Goal: Complete application form: Complete application form

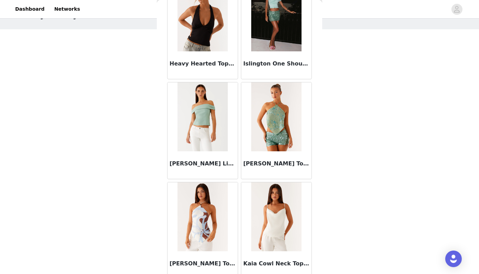
scroll to position [2653, 0]
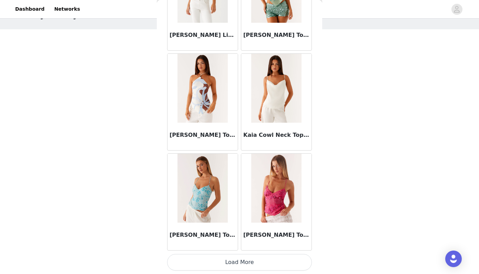
click at [236, 264] on button "Load More" at bounding box center [239, 262] width 145 height 17
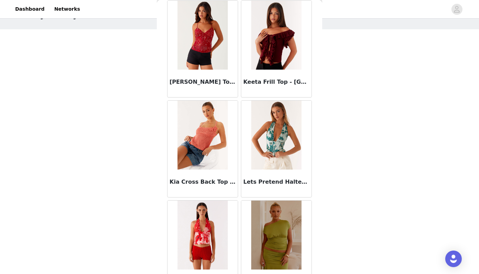
scroll to position [3146, 0]
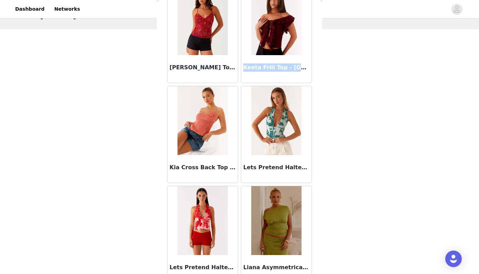
drag, startPoint x: 244, startPoint y: 68, endPoint x: 305, endPoint y: 65, distance: 61.0
click at [305, 65] on h3 "Keeta Frill Top - [GEOGRAPHIC_DATA]" at bounding box center [276, 67] width 66 height 8
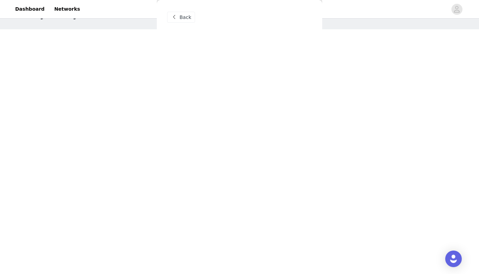
scroll to position [0, 0]
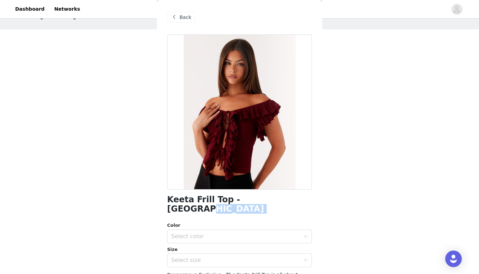
drag, startPoint x: 271, startPoint y: 203, endPoint x: 162, endPoint y: 205, distance: 108.6
click at [162, 205] on div "Back Keeta Frill Top - Burgundy Color Select color Size Select size Peppermayo …" at bounding box center [239, 137] width 165 height 274
drag, startPoint x: 166, startPoint y: 199, endPoint x: 263, endPoint y: 198, distance: 97.2
click at [263, 198] on div "Back Keeta Frill Top - Burgundy Color Select color Size Select size Peppermayo …" at bounding box center [239, 137] width 165 height 274
copy h1 "Keeta Frill Top - [GEOGRAPHIC_DATA]"
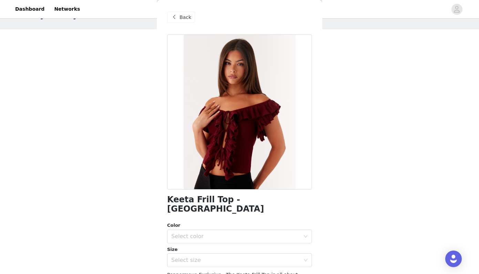
click at [164, 62] on div "Back Keeta Frill Top - Burgundy Color Select color Size Select size Peppermayo …" at bounding box center [239, 137] width 165 height 274
click at [178, 14] on span at bounding box center [174, 17] width 8 height 8
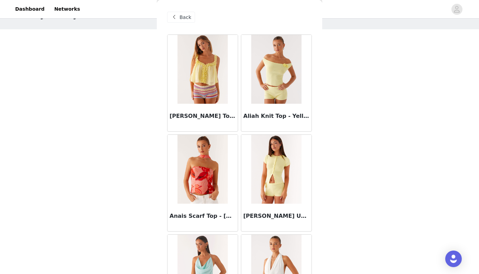
click at [270, 74] on img at bounding box center [276, 69] width 50 height 69
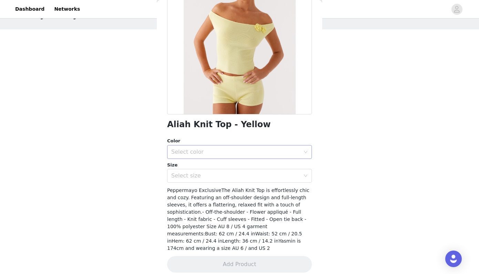
scroll to position [74, 0]
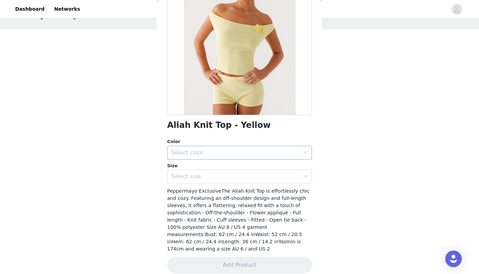
click at [200, 151] on div "Select color" at bounding box center [235, 152] width 129 height 7
click at [197, 165] on li "Yellow" at bounding box center [239, 167] width 145 height 11
click at [195, 175] on div "Select size" at bounding box center [235, 176] width 129 height 7
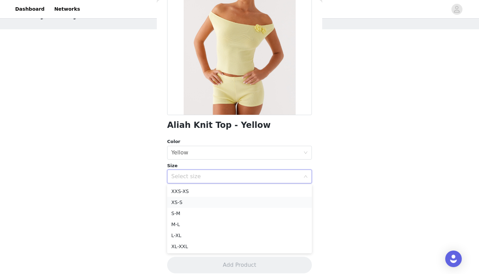
click at [186, 201] on li "XS-S" at bounding box center [239, 202] width 145 height 11
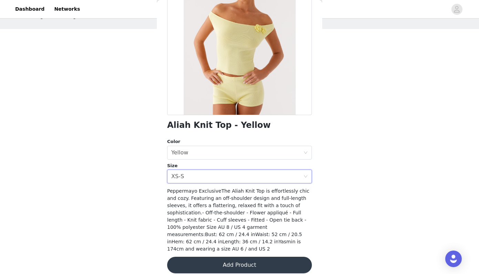
scroll to position [27, 0]
click at [222, 257] on button "Add Product" at bounding box center [239, 265] width 145 height 17
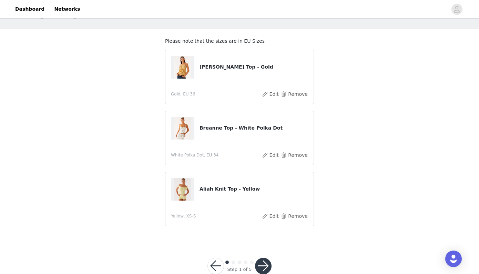
drag, startPoint x: 277, startPoint y: 67, endPoint x: 198, endPoint y: 68, distance: 79.3
click at [198, 68] on div "[PERSON_NAME] Top - Gold" at bounding box center [239, 67] width 137 height 23
copy div "[PERSON_NAME] Top - Gold"
click at [275, 93] on button "Edit" at bounding box center [271, 94] width 18 height 8
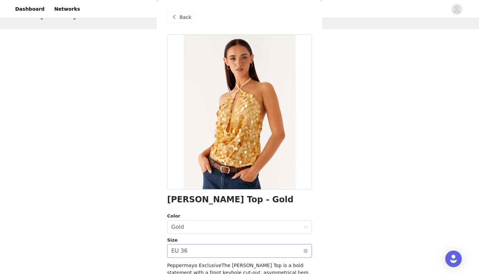
click at [192, 251] on div "Select size EU 36" at bounding box center [237, 250] width 132 height 13
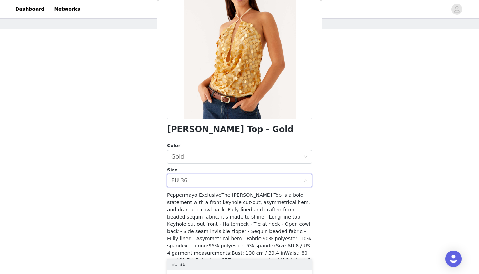
scroll to position [75, 0]
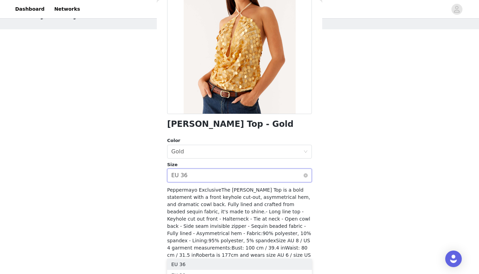
click at [210, 177] on div "Select size EU 36" at bounding box center [237, 175] width 132 height 13
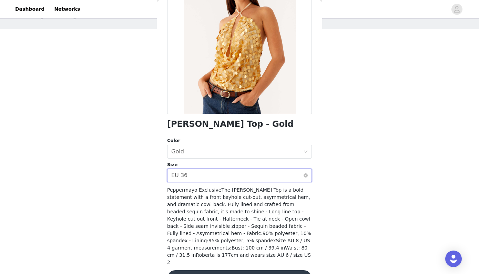
click at [225, 175] on div "Select size EU 36" at bounding box center [237, 175] width 132 height 13
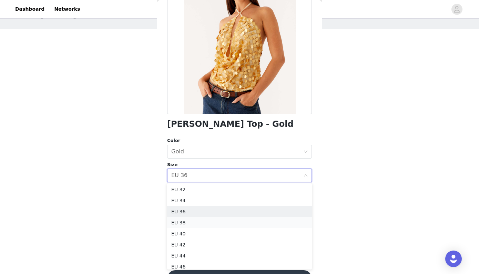
scroll to position [0, 0]
click at [190, 200] on li "EU 34" at bounding box center [239, 201] width 145 height 11
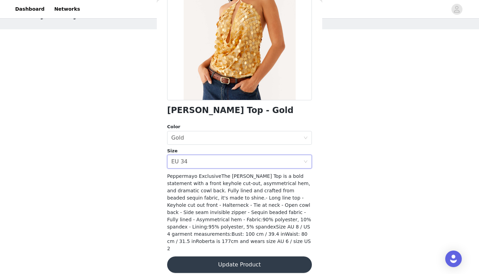
scroll to position [89, 0]
click at [238, 259] on button "Update Product" at bounding box center [239, 265] width 145 height 17
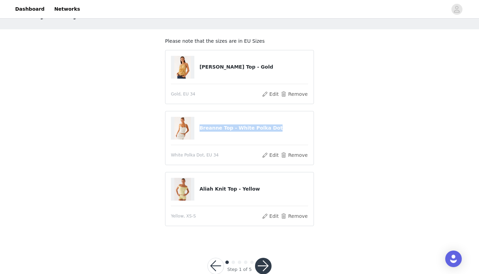
drag, startPoint x: 280, startPoint y: 128, endPoint x: 199, endPoint y: 128, distance: 80.6
click at [200, 128] on h4 "Breanne Top - White Polka Dot" at bounding box center [254, 127] width 109 height 7
copy h4 "Breanne Top - White Polka Dot"
click at [269, 136] on div "Breanne Top - White Polka Dot" at bounding box center [239, 128] width 137 height 23
click at [273, 157] on button "Edit" at bounding box center [271, 155] width 18 height 8
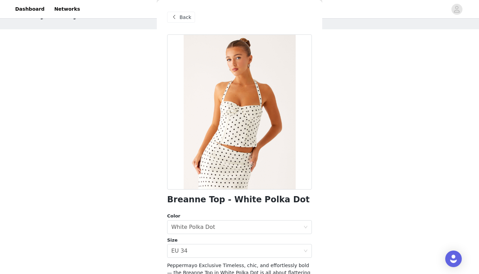
click at [191, 20] on div "Back" at bounding box center [181, 17] width 28 height 11
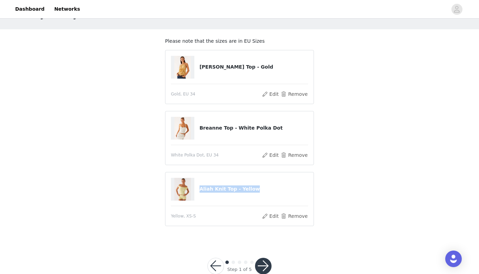
drag, startPoint x: 248, startPoint y: 189, endPoint x: 200, endPoint y: 189, distance: 47.6
click at [200, 189] on h4 "Aliah Knit Top - Yellow" at bounding box center [254, 188] width 109 height 7
copy h4 "Aliah Knit Top - Yellow"
click at [268, 154] on button "Edit" at bounding box center [271, 155] width 18 height 8
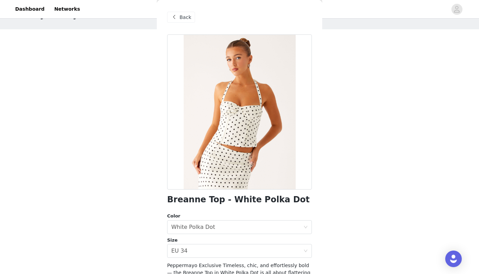
scroll to position [0, 0]
click at [185, 18] on span "Back" at bounding box center [186, 17] width 12 height 7
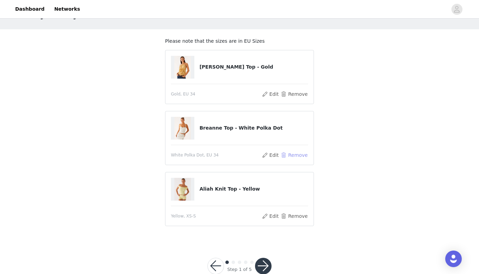
click at [295, 152] on button "Remove" at bounding box center [294, 155] width 28 height 8
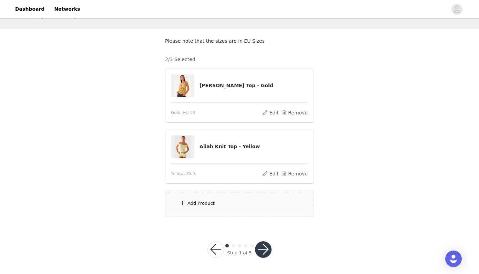
click at [221, 211] on div "Add Product" at bounding box center [239, 204] width 149 height 26
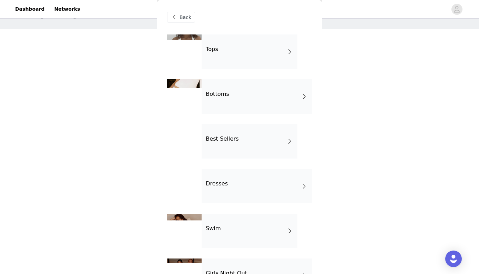
scroll to position [0, 0]
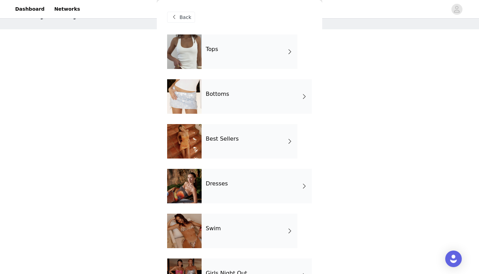
click at [226, 56] on div "Tops" at bounding box center [250, 51] width 96 height 34
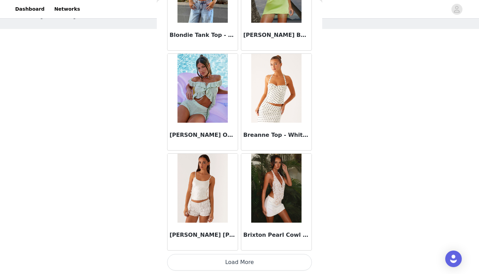
scroll to position [27, 0]
click at [228, 264] on button "Load More" at bounding box center [239, 262] width 145 height 17
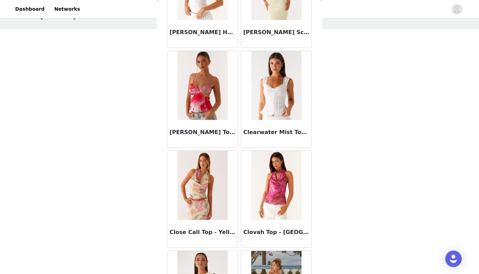
scroll to position [1780, 0]
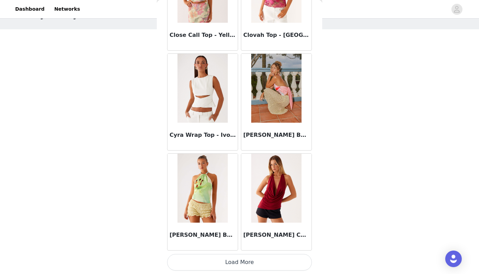
click at [251, 261] on button "Load More" at bounding box center [239, 262] width 145 height 17
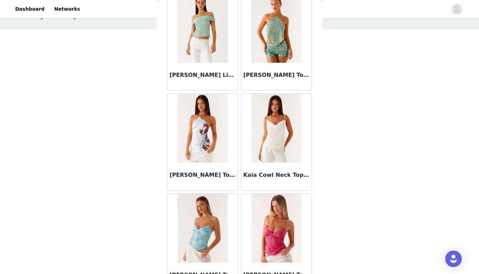
scroll to position [2763, 0]
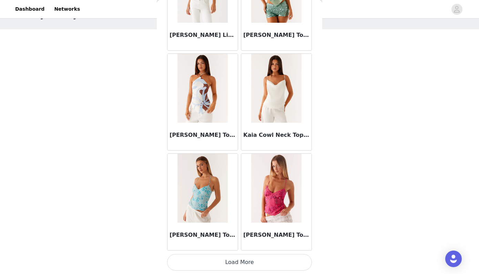
click at [233, 267] on button "Load More" at bounding box center [239, 262] width 145 height 17
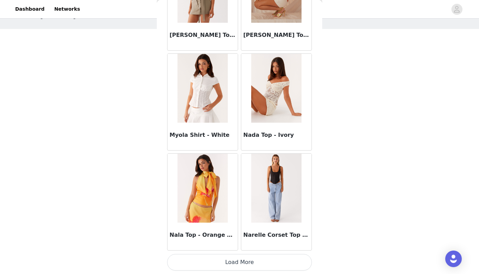
scroll to position [27, 0]
click at [237, 257] on button "Load More" at bounding box center [239, 262] width 145 height 17
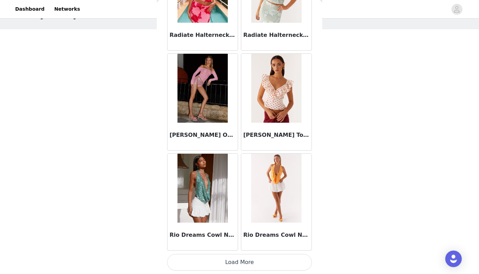
scroll to position [4778, 0]
click at [234, 262] on button "Load More" at bounding box center [239, 262] width 145 height 17
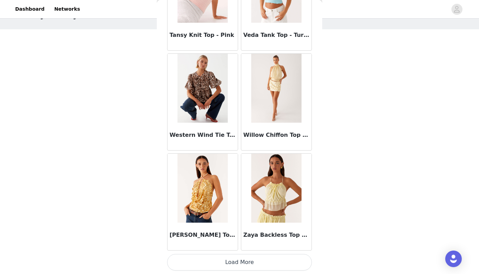
scroll to position [5777, 0]
click at [238, 257] on button "Load More" at bounding box center [239, 262] width 145 height 17
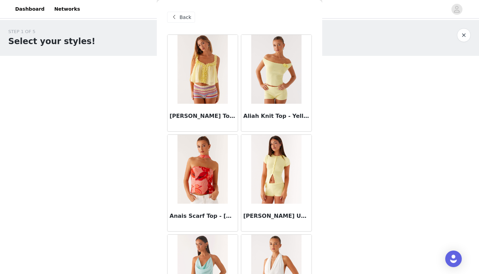
scroll to position [0, 0]
click at [181, 17] on span "Back" at bounding box center [186, 17] width 12 height 7
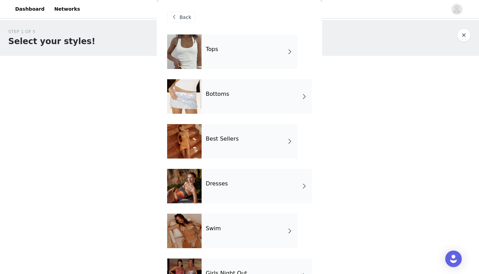
click at [232, 99] on div "Bottoms" at bounding box center [257, 96] width 110 height 34
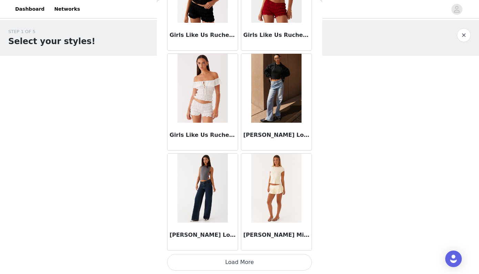
scroll to position [781, 0]
click at [251, 263] on button "Load More" at bounding box center [239, 262] width 145 height 17
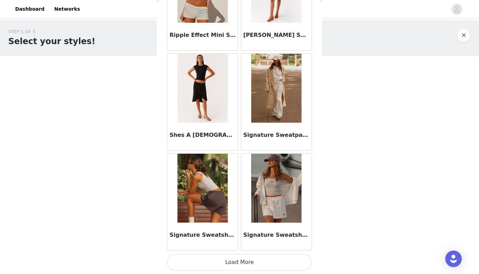
scroll to position [1780, 0]
click at [241, 261] on button "Load More" at bounding box center [239, 262] width 145 height 17
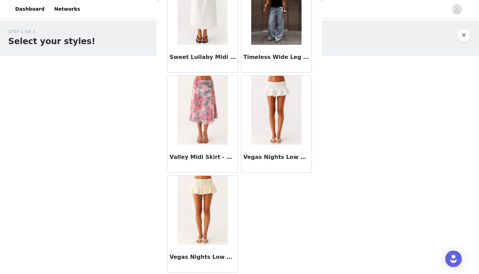
scroll to position [11, 0]
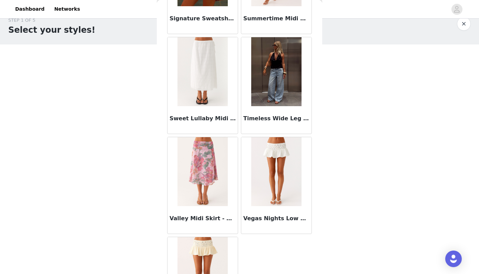
click at [268, 70] on img at bounding box center [276, 71] width 50 height 69
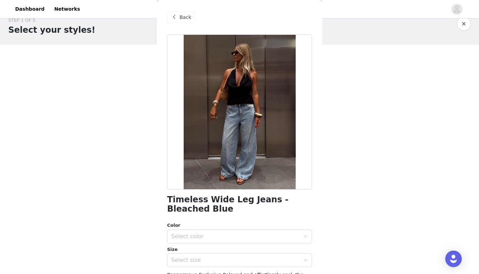
scroll to position [0, 0]
click at [181, 19] on span "Back" at bounding box center [186, 17] width 12 height 7
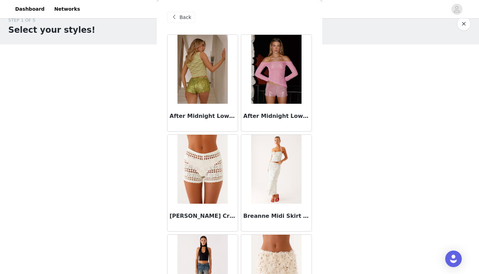
click at [185, 19] on span "Back" at bounding box center [186, 17] width 12 height 7
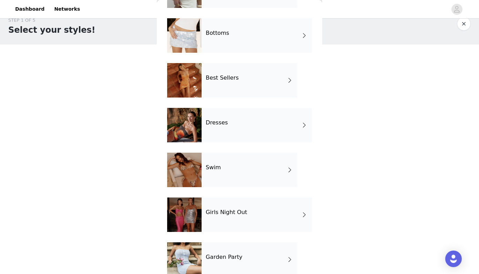
scroll to position [69, 0]
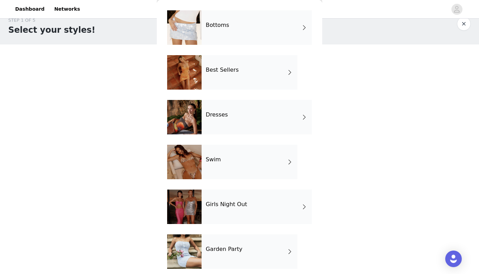
click at [223, 125] on div "Dresses" at bounding box center [257, 117] width 110 height 34
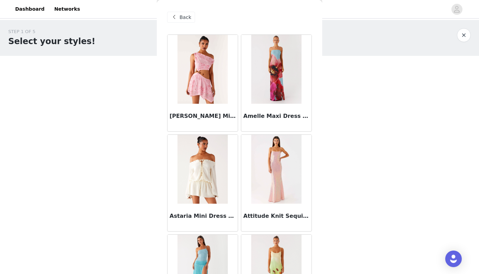
scroll to position [0, 0]
click at [182, 15] on span "Back" at bounding box center [186, 17] width 12 height 7
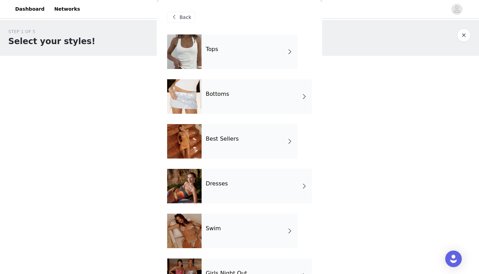
click at [234, 46] on div "Tops" at bounding box center [250, 51] width 96 height 34
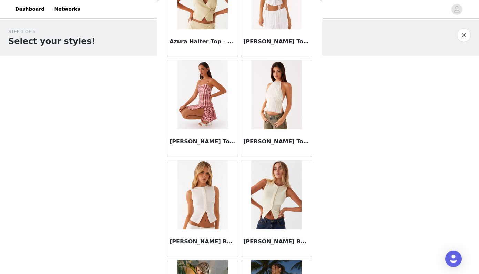
scroll to position [576, 0]
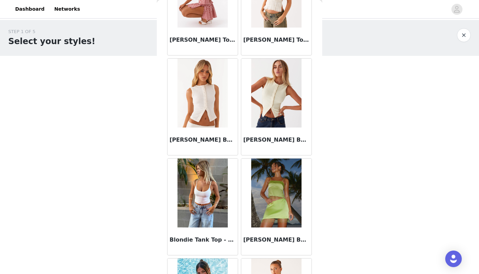
click at [271, 95] on img at bounding box center [276, 93] width 50 height 69
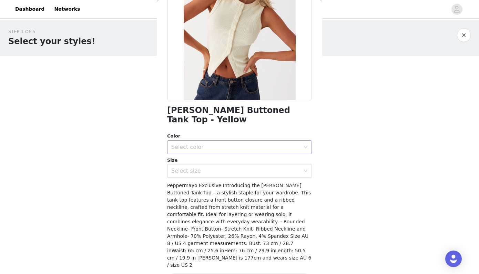
scroll to position [89, 0]
click at [202, 144] on div "Select color" at bounding box center [235, 147] width 129 height 7
click at [196, 152] on li "Ribbed Knit" at bounding box center [239, 152] width 145 height 11
click at [196, 168] on div "Select size" at bounding box center [235, 171] width 129 height 7
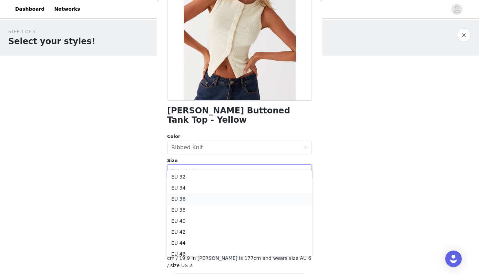
click at [187, 197] on li "EU 36" at bounding box center [239, 198] width 145 height 11
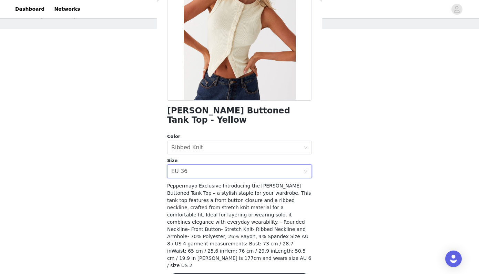
scroll to position [27, 0]
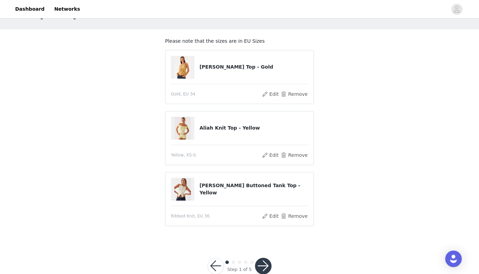
click at [266, 266] on button "button" at bounding box center [263, 266] width 17 height 17
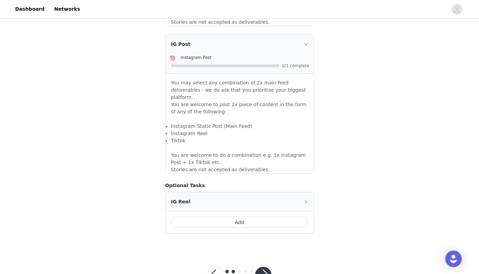
scroll to position [582, 0]
click at [215, 267] on button "button" at bounding box center [215, 275] width 17 height 17
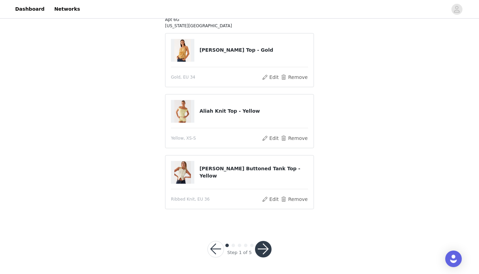
scroll to position [95, 0]
click at [268, 247] on button "button" at bounding box center [263, 249] width 17 height 17
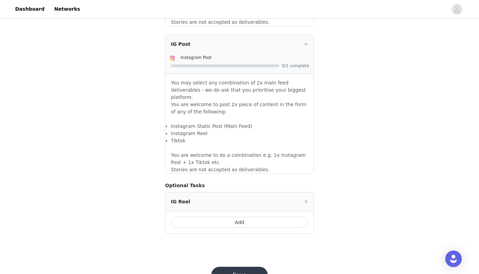
scroll to position [582, 0]
click at [238, 267] on button "Save" at bounding box center [239, 275] width 57 height 17
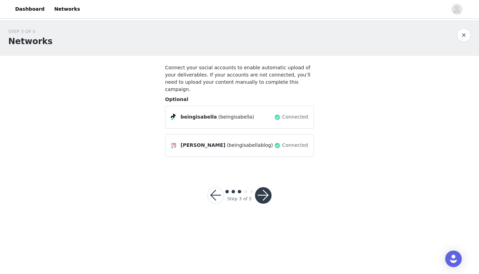
click at [264, 187] on button "button" at bounding box center [263, 195] width 17 height 17
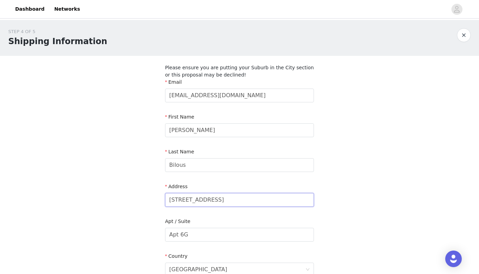
drag, startPoint x: 243, startPoint y: 200, endPoint x: 106, endPoint y: 199, distance: 136.5
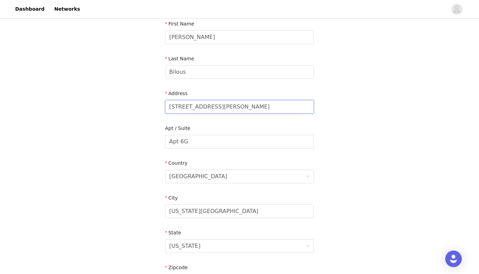
scroll to position [98, 0]
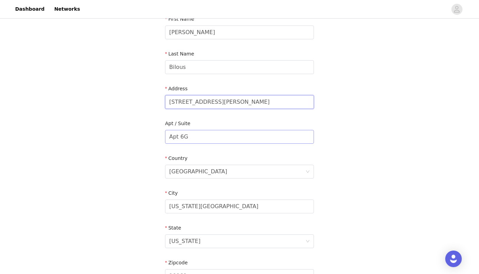
type input "[STREET_ADDRESS][PERSON_NAME]"
drag, startPoint x: 198, startPoint y: 142, endPoint x: 181, endPoint y: 138, distance: 17.6
click at [181, 138] on input "Apt 6G" at bounding box center [239, 137] width 149 height 14
type input "Apt 1W"
drag, startPoint x: 211, startPoint y: 206, endPoint x: 135, endPoint y: 203, distance: 75.9
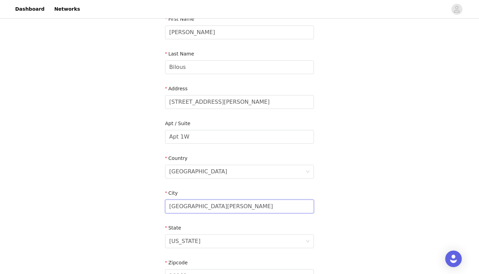
scroll to position [188, 0]
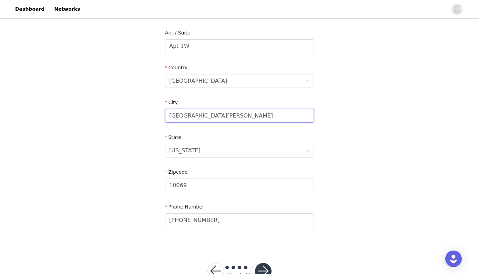
type input "[GEOGRAPHIC_DATA][PERSON_NAME]"
click at [197, 143] on div "State" at bounding box center [239, 139] width 149 height 10
click at [197, 146] on div "[US_STATE]" at bounding box center [237, 150] width 136 height 13
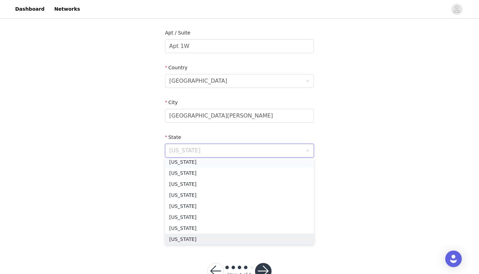
scroll to position [354, 0]
click at [189, 163] on li "[US_STATE]" at bounding box center [239, 164] width 149 height 11
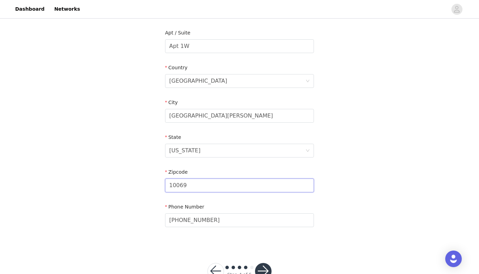
drag, startPoint x: 191, startPoint y: 188, endPoint x: 145, endPoint y: 186, distance: 45.5
type input "5"
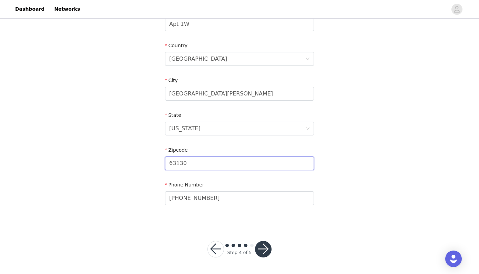
scroll to position [210, 0]
type input "63130"
click at [267, 242] on button "button" at bounding box center [263, 249] width 17 height 17
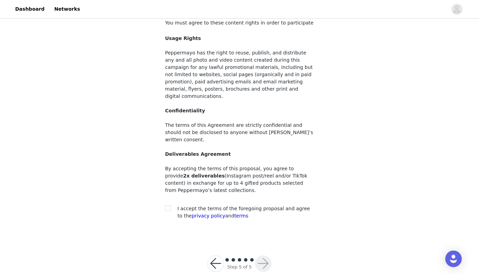
scroll to position [44, 0]
click at [165, 206] on input "checkbox" at bounding box center [167, 208] width 5 height 5
checkbox input "true"
click at [266, 256] on button "button" at bounding box center [263, 264] width 17 height 17
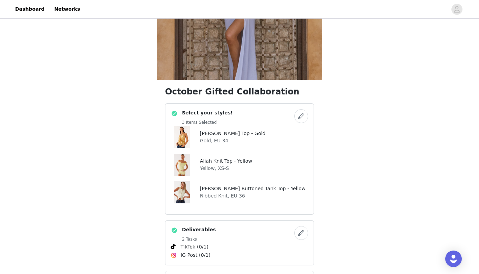
scroll to position [114, 0]
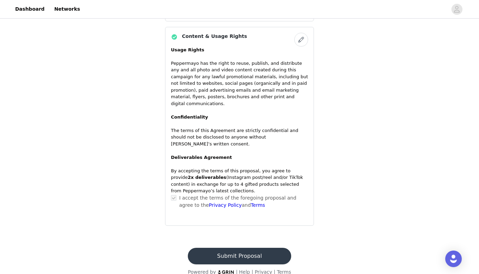
click at [250, 248] on button "Submit Proposal" at bounding box center [239, 256] width 103 height 17
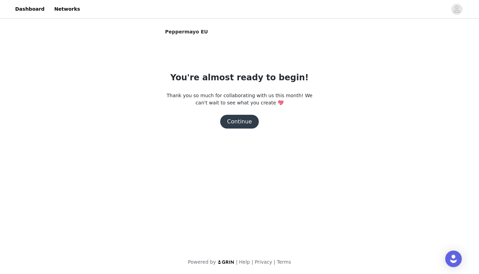
click at [234, 121] on button "Continue" at bounding box center [239, 122] width 39 height 14
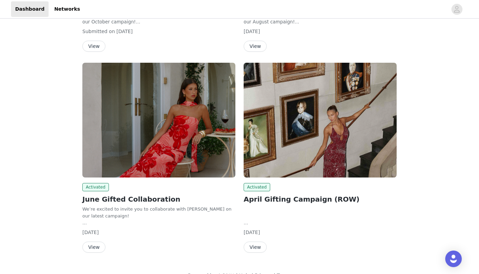
scroll to position [200, 0]
